Goal: Task Accomplishment & Management: Manage account settings

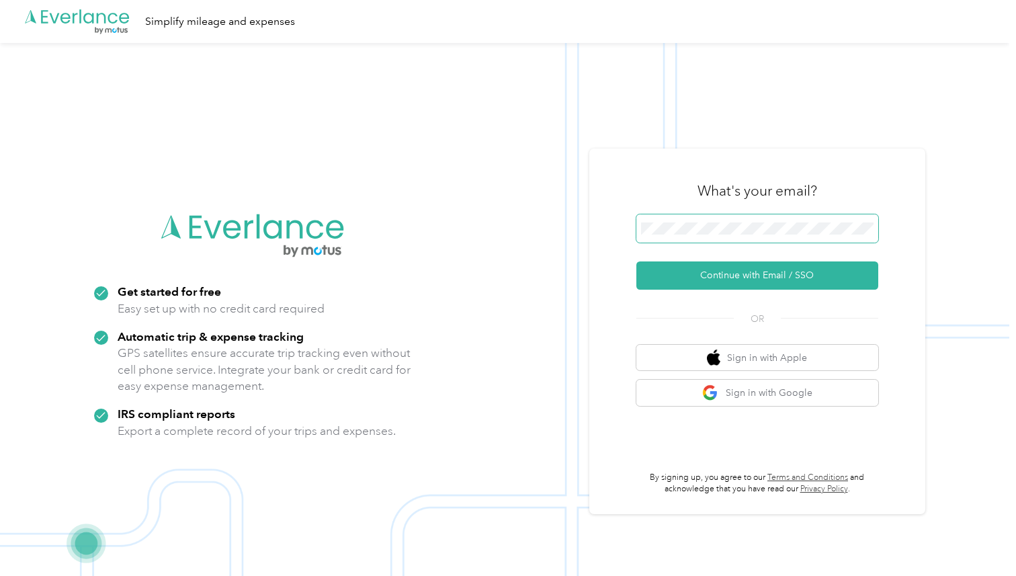
click at [703, 236] on span at bounding box center [757, 228] width 242 height 28
click at [636, 261] on button "Continue with Email / SSO" at bounding box center [757, 275] width 242 height 28
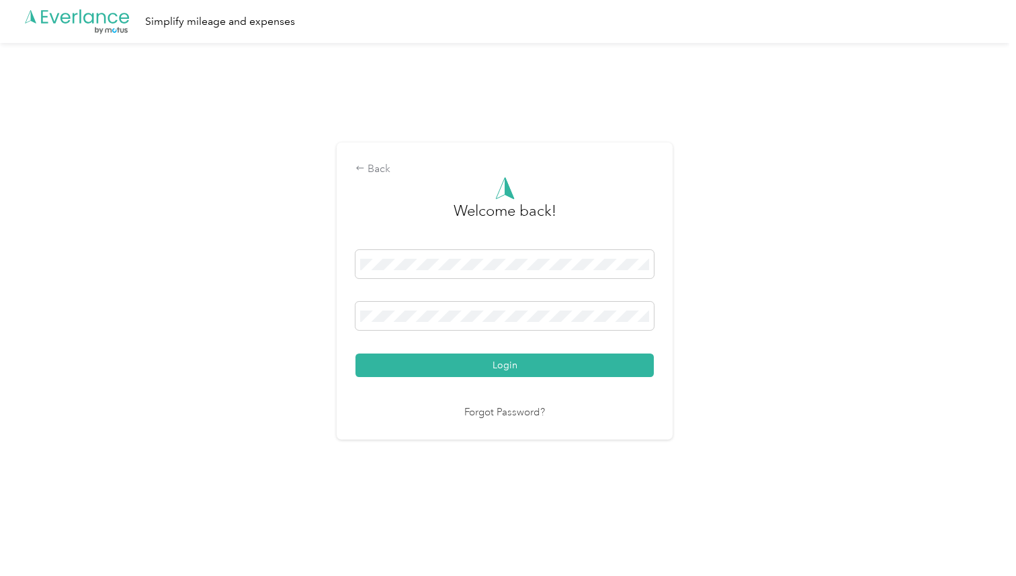
click at [355, 353] on button "Login" at bounding box center [504, 365] width 298 height 24
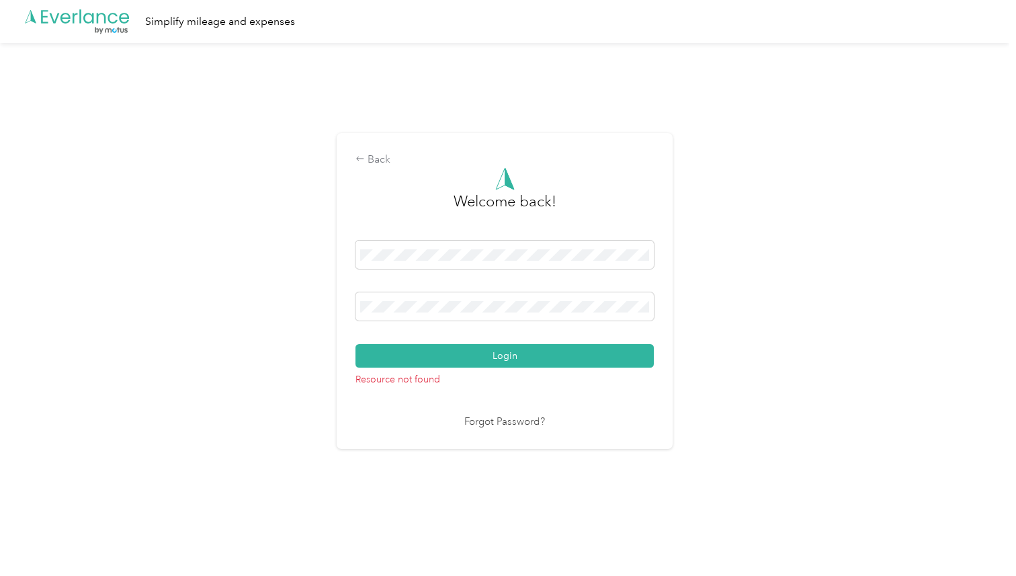
click at [355, 344] on button "Login" at bounding box center [504, 356] width 298 height 24
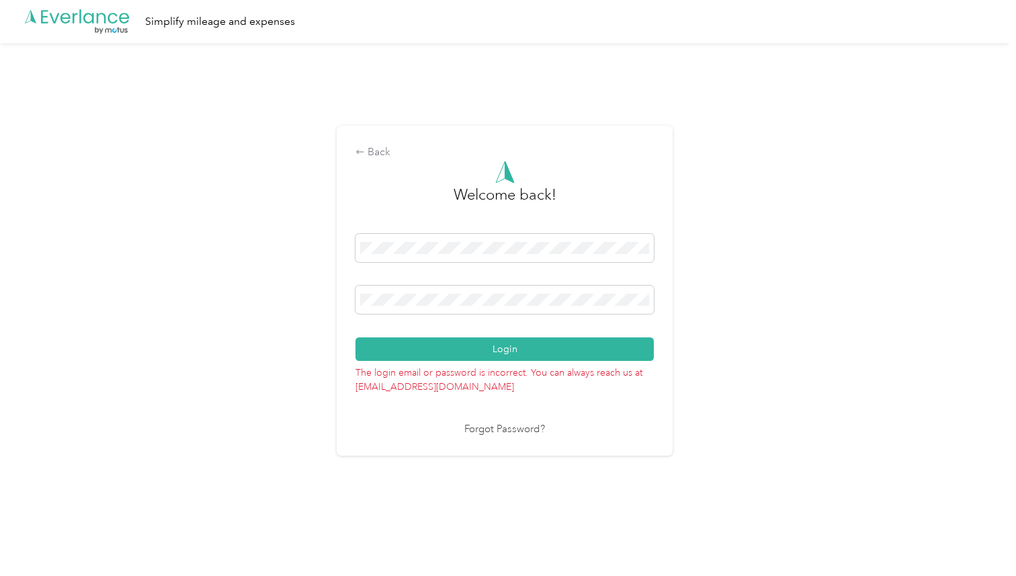
click at [355, 337] on button "Login" at bounding box center [504, 349] width 298 height 24
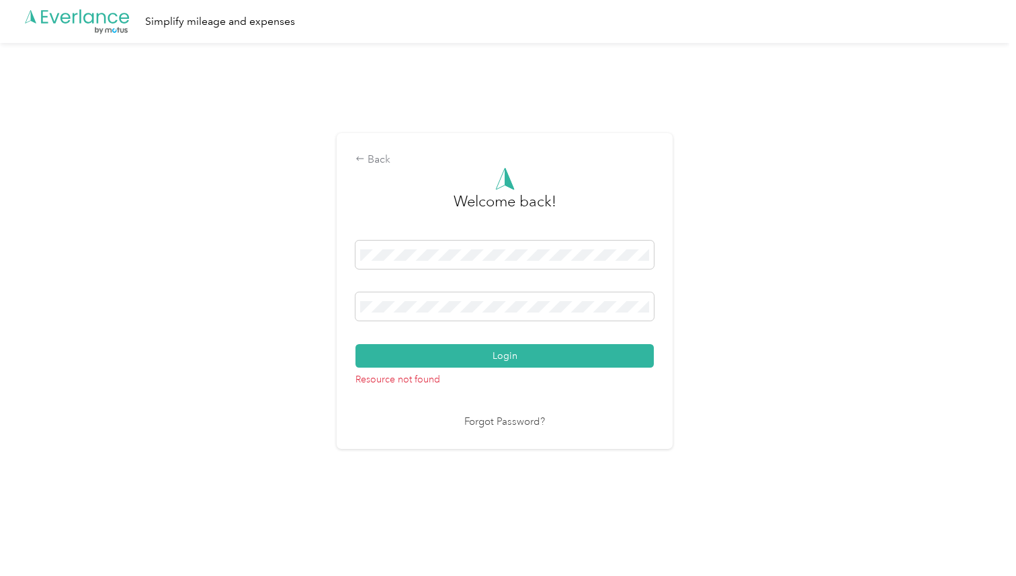
click at [887, 188] on div "Back Welcome back! Login Resource not found Forgot Password?" at bounding box center [504, 296] width 1009 height 507
